Goal: Task Accomplishment & Management: Use online tool/utility

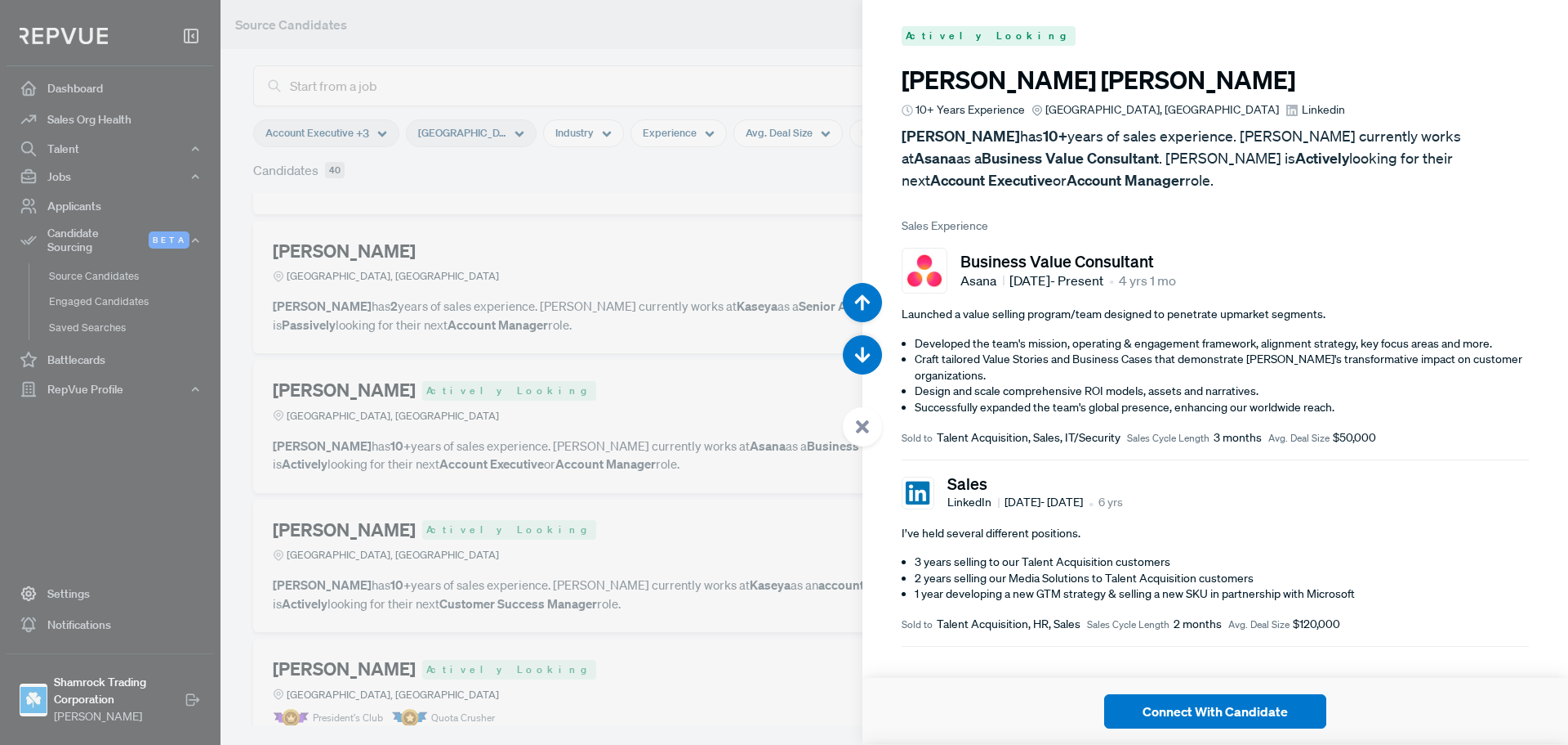
click at [1302, 109] on span "Linkedin" at bounding box center [1323, 110] width 43 height 17
click at [539, 325] on div at bounding box center [784, 372] width 1568 height 745
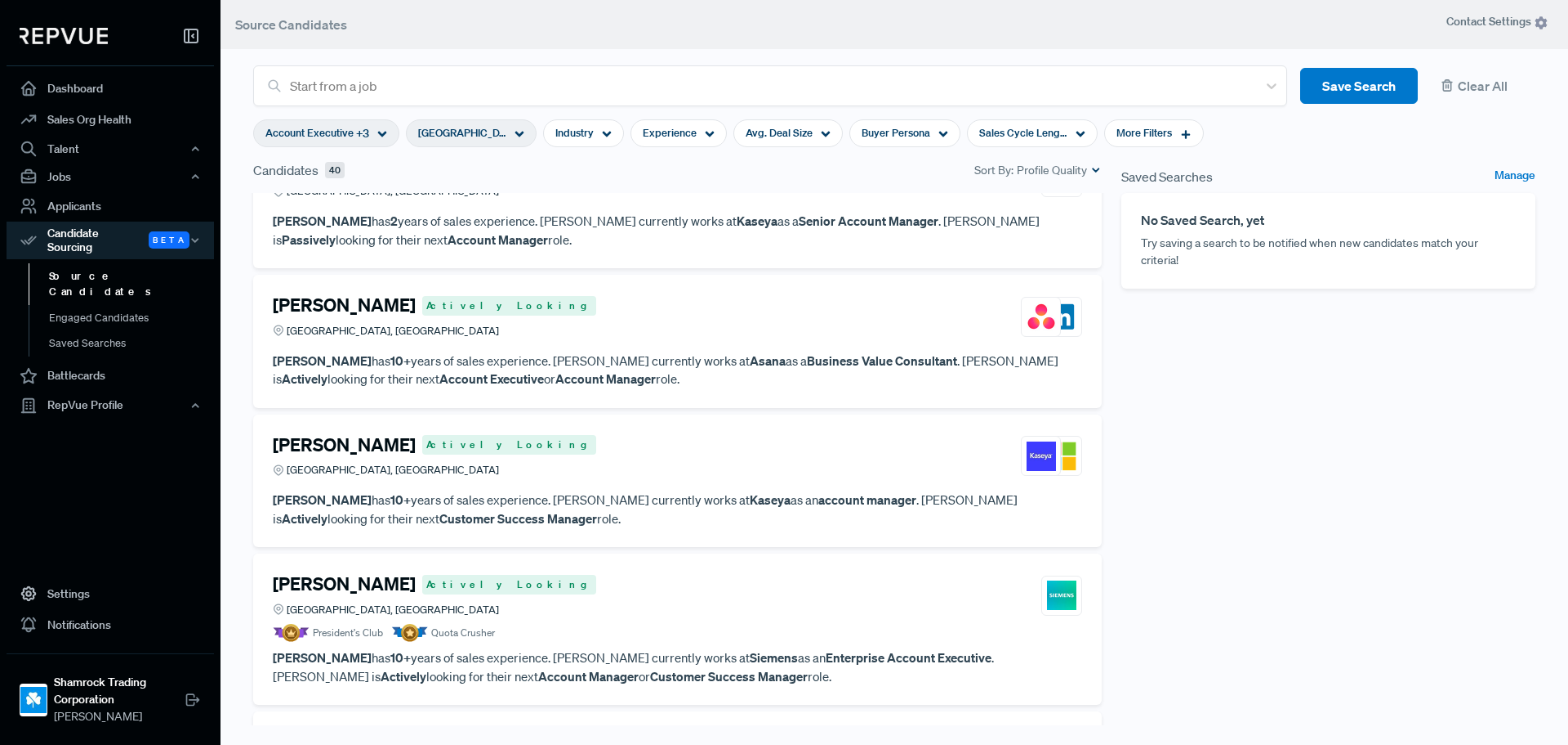
scroll to position [572, 0]
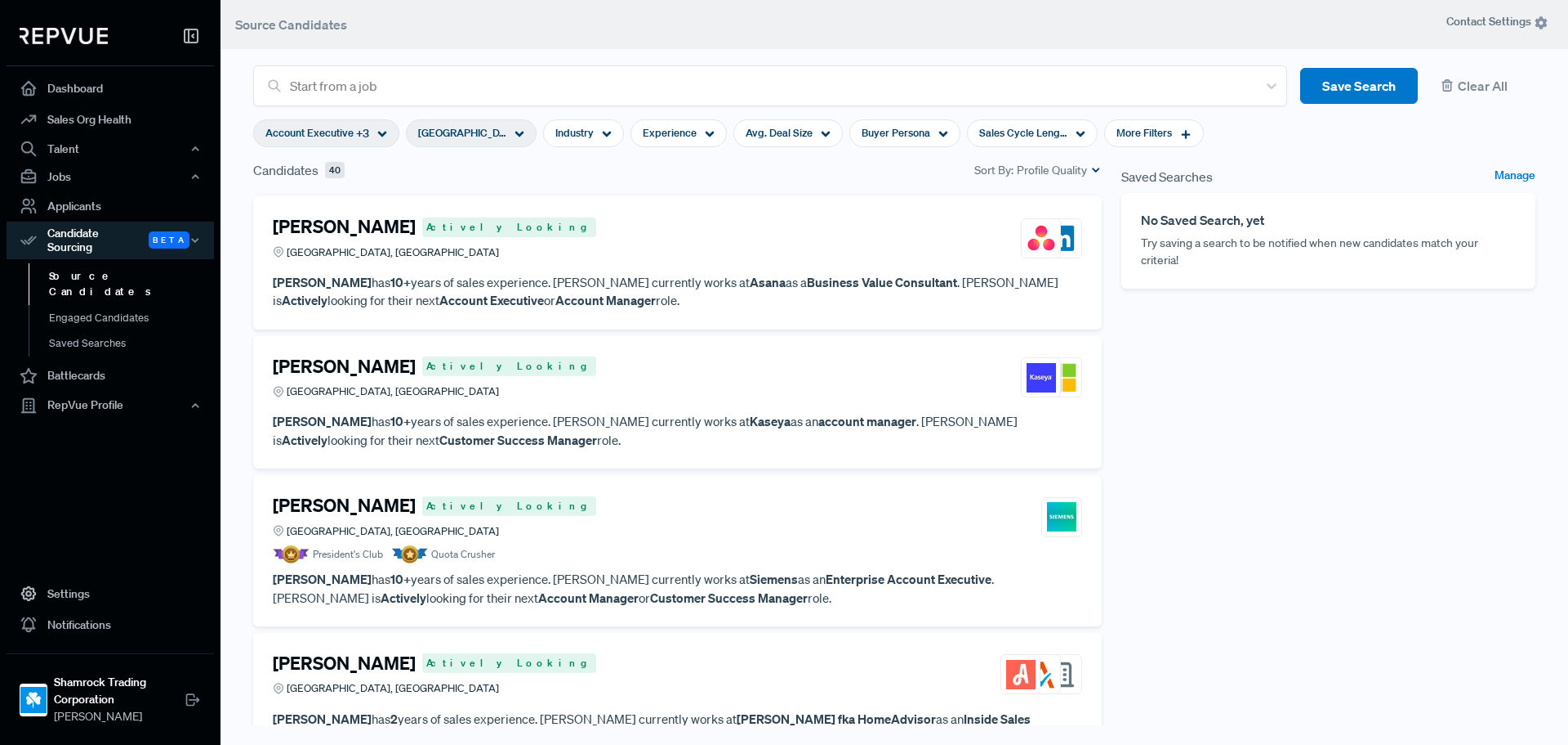
click at [356, 359] on h4 "[PERSON_NAME]" at bounding box center [344, 366] width 143 height 21
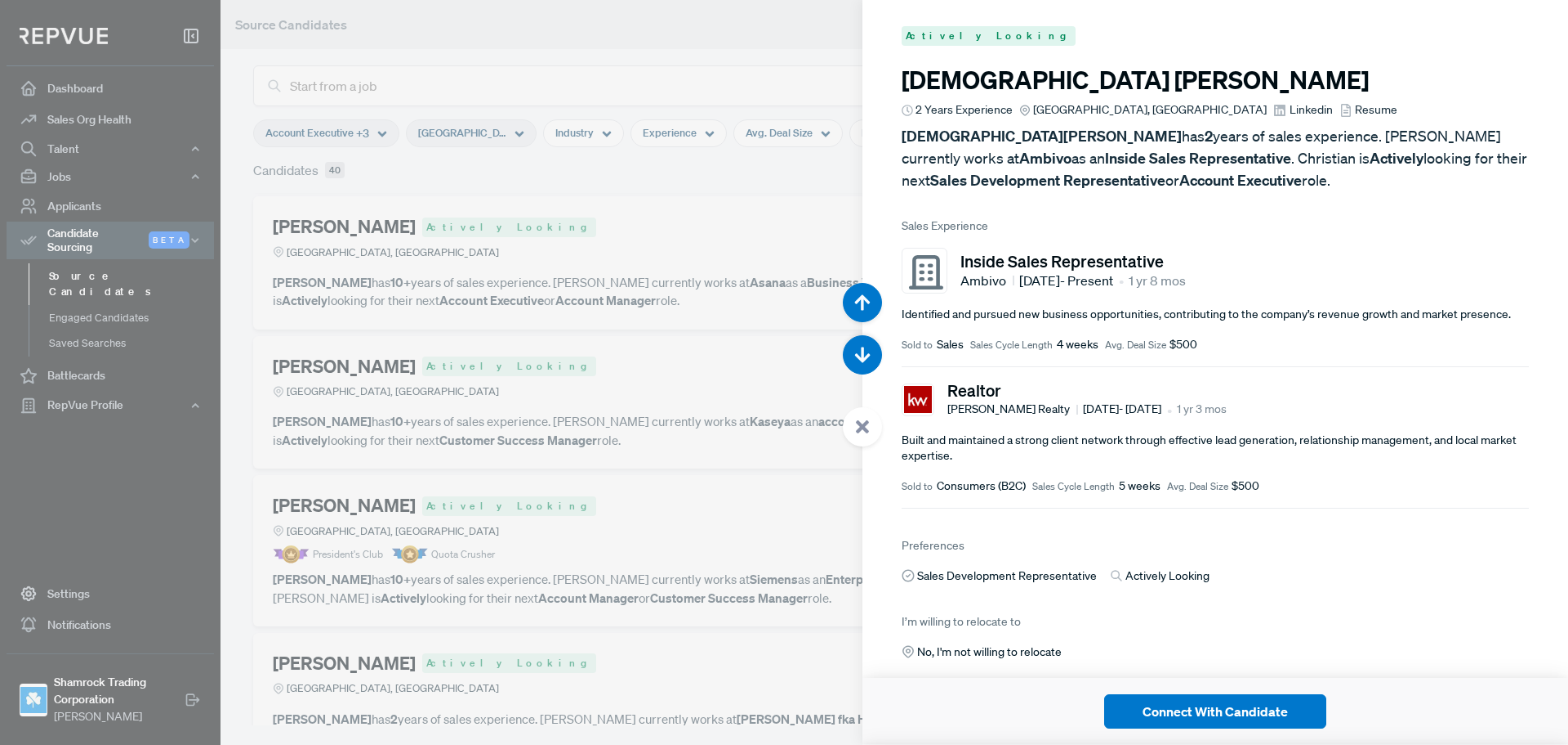
scroll to position [3723, 0]
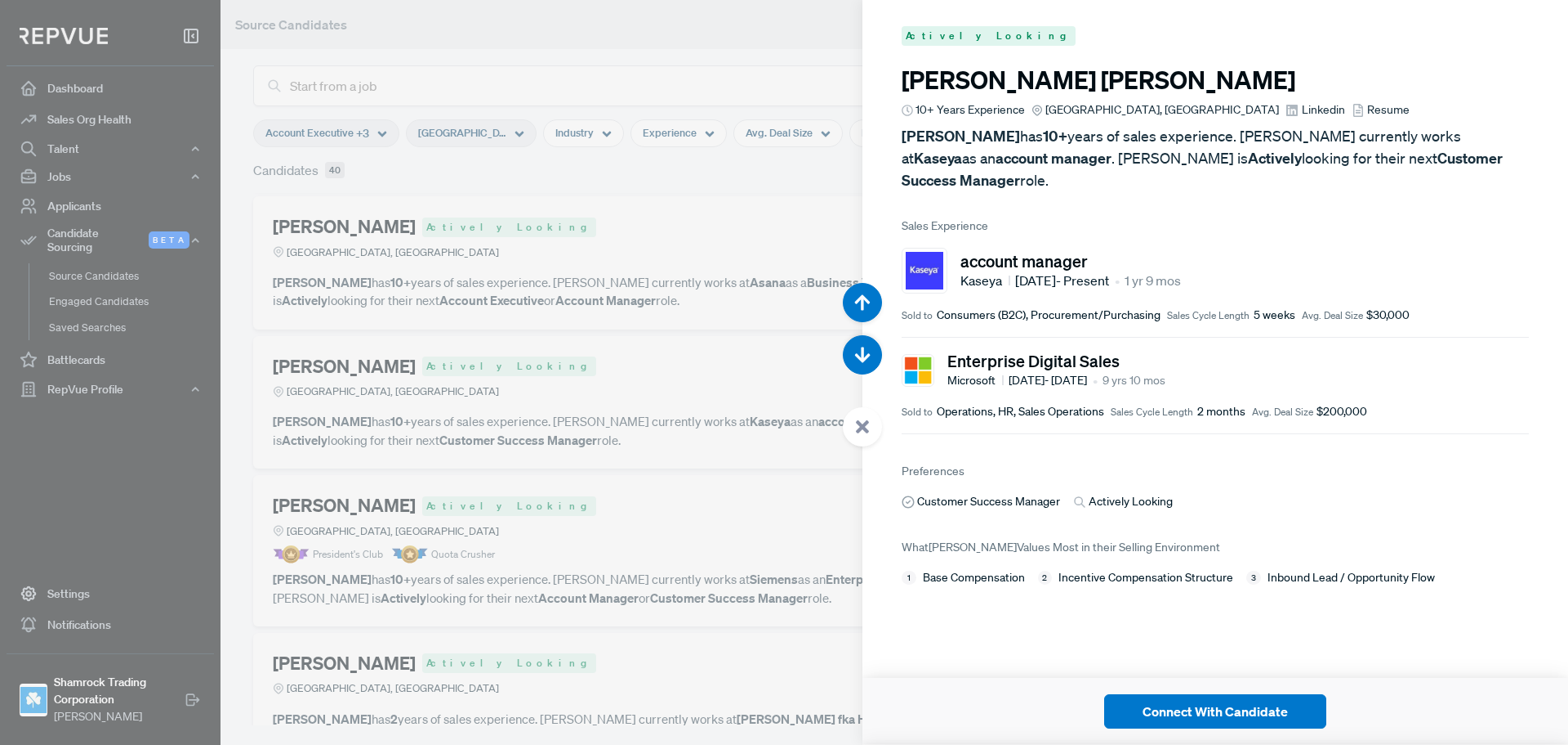
click at [1302, 112] on span "Linkedin" at bounding box center [1323, 110] width 43 height 17
click at [1368, 105] on span "Resume" at bounding box center [1389, 110] width 42 height 17
click at [1368, 111] on span "Resume" at bounding box center [1389, 110] width 42 height 17
click at [633, 367] on div at bounding box center [784, 372] width 1568 height 745
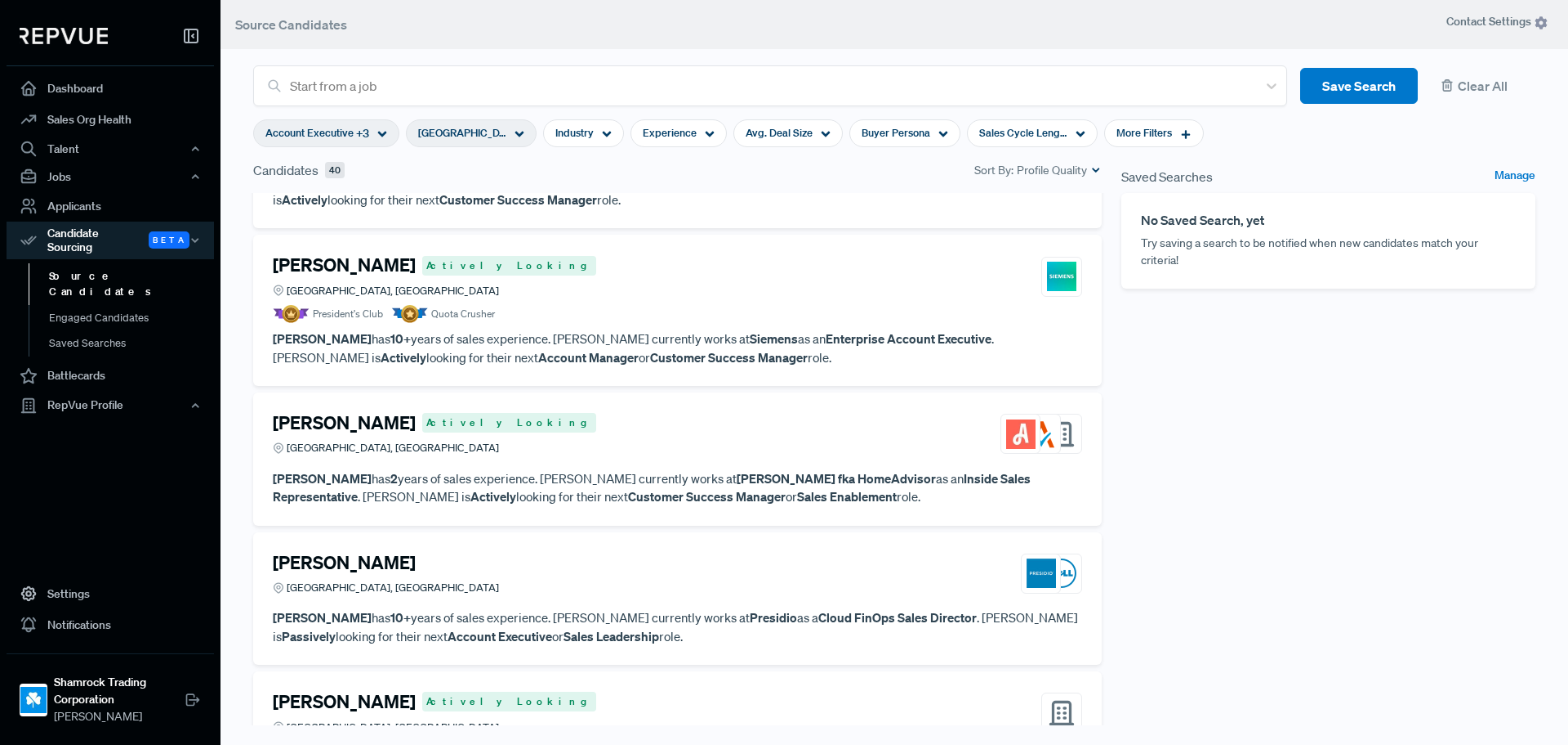
scroll to position [817, 0]
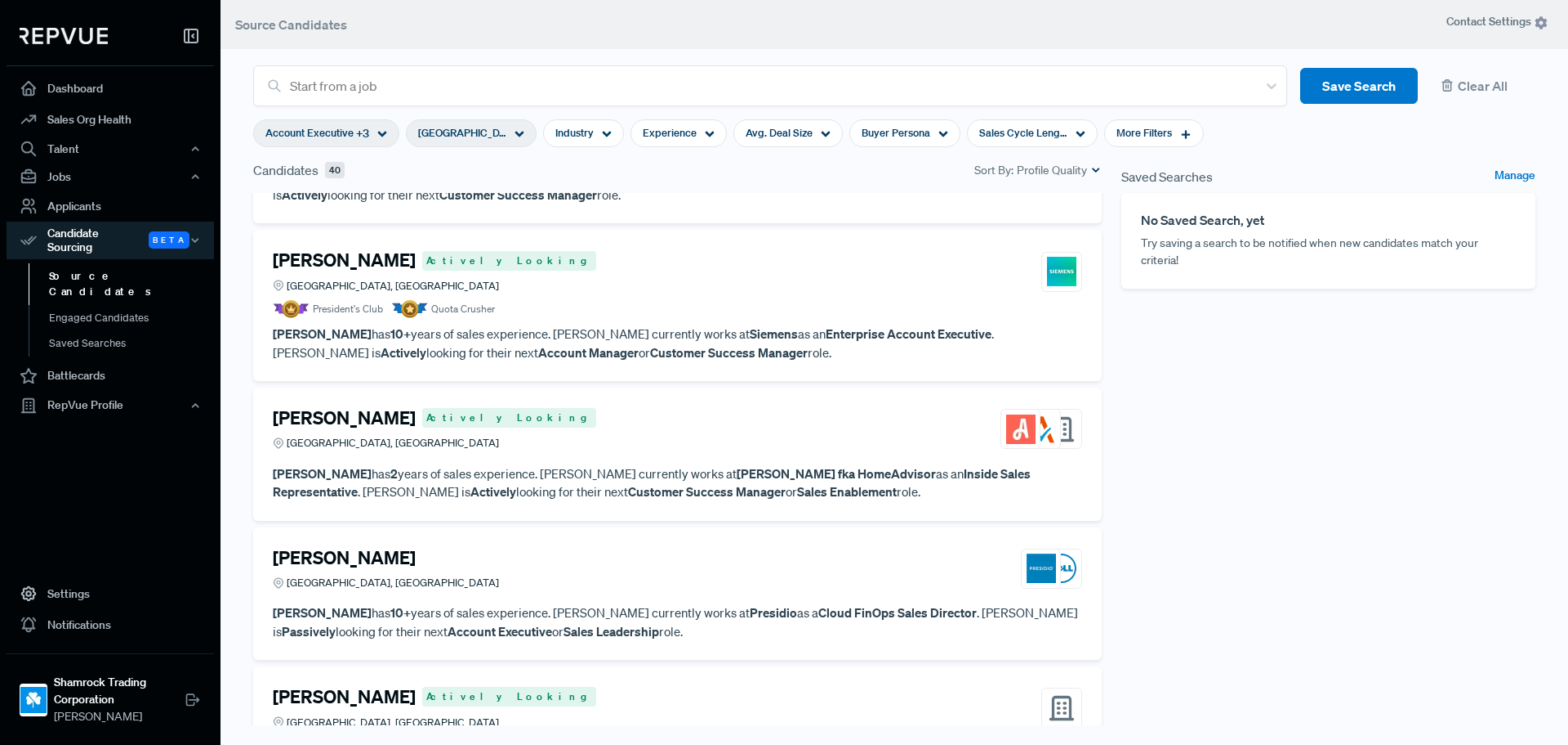
click at [368, 261] on h4 "[PERSON_NAME]" at bounding box center [344, 260] width 143 height 21
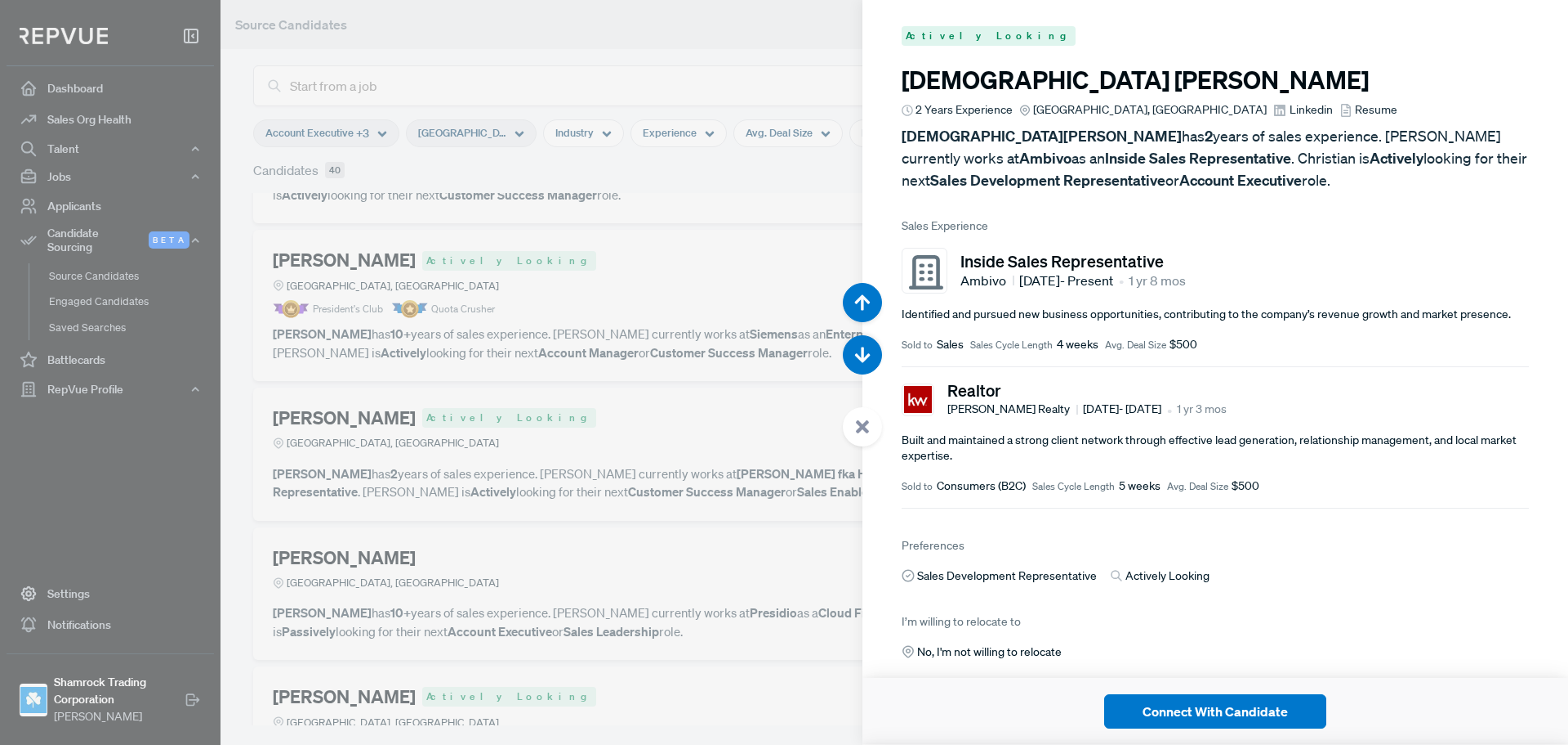
scroll to position [4467, 0]
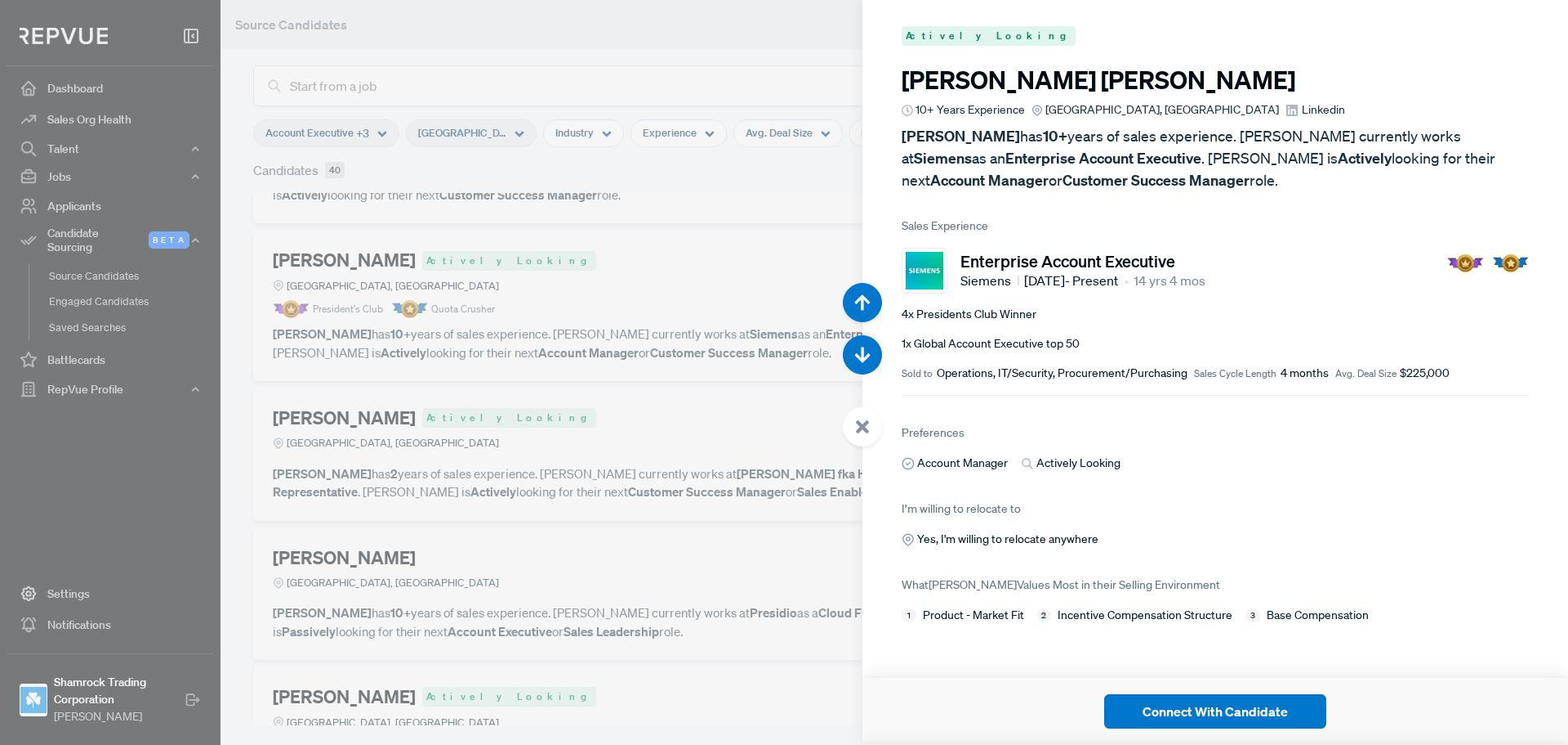
click at [1302, 110] on span "Linkedin" at bounding box center [1323, 110] width 43 height 17
click at [730, 525] on div at bounding box center [784, 372] width 1568 height 745
